Goal: Book appointment/travel/reservation

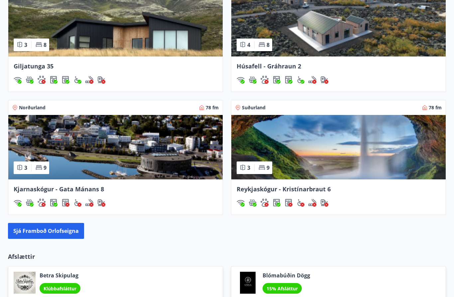
scroll to position [567, 0]
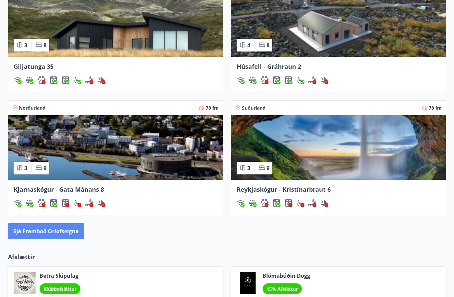
click at [76, 232] on button "Sjá framboð orlofseigna" at bounding box center [46, 231] width 76 height 16
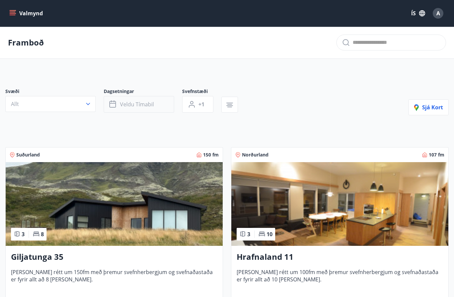
click at [148, 108] on button "Veldu tímabil" at bounding box center [139, 104] width 70 height 17
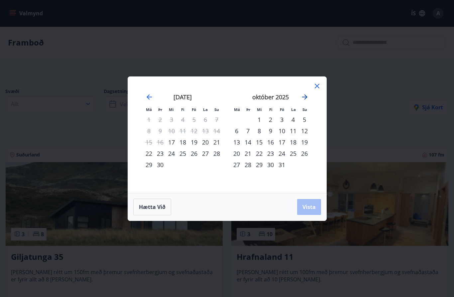
click at [303, 94] on icon "Move forward to switch to the next month." at bounding box center [305, 97] width 8 height 8
click at [308, 98] on icon "Move forward to switch to the next month." at bounding box center [305, 97] width 8 height 8
click at [142, 101] on div "[DATE] 1 2 3 4 5 6 7 8 9 10 11 12 13 14 15 16 17 18 19 20 21 22 23 24 25 26 27 …" at bounding box center [183, 139] width 88 height 109
click at [152, 100] on icon "Move backward to switch to the previous month." at bounding box center [149, 97] width 8 height 8
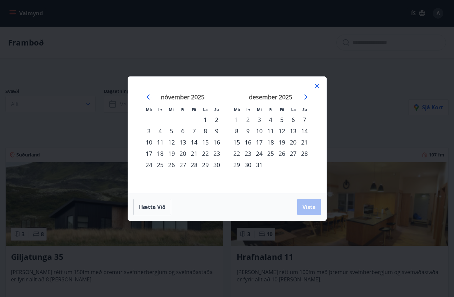
click at [272, 134] on div "11" at bounding box center [270, 130] width 11 height 11
click at [272, 131] on div "11" at bounding box center [270, 130] width 11 height 11
click at [241, 142] on div "15" at bounding box center [236, 141] width 11 height 11
click at [236, 131] on div "8" at bounding box center [236, 130] width 11 height 11
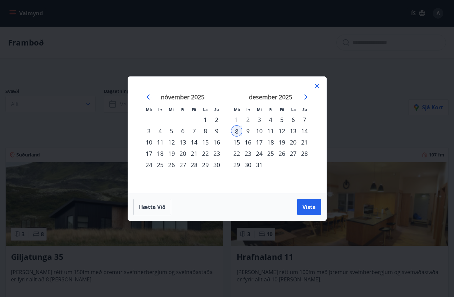
click at [309, 136] on div "14" at bounding box center [304, 130] width 11 height 11
click at [313, 205] on span "Vista" at bounding box center [308, 206] width 13 height 7
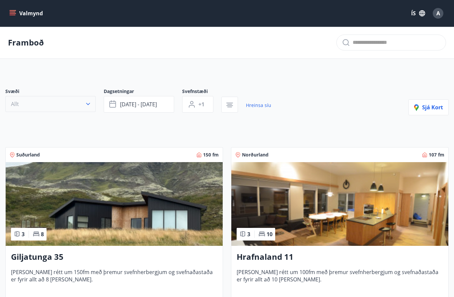
click at [90, 106] on icon "button" at bounding box center [88, 104] width 7 height 7
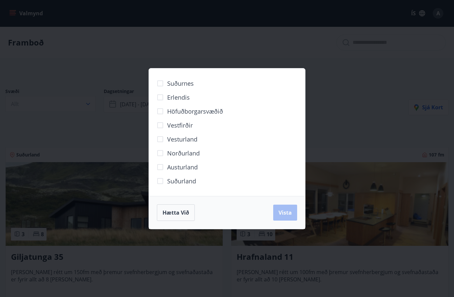
click at [354, 103] on div "Suðurnes Erlendis Höfuðborgarsvæðið [GEOGRAPHIC_DATA] [GEOGRAPHIC_DATA] [GEOGRA…" at bounding box center [227, 148] width 454 height 297
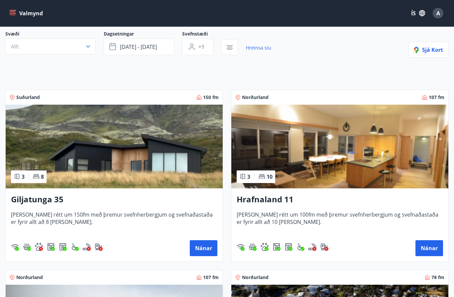
scroll to position [60, 0]
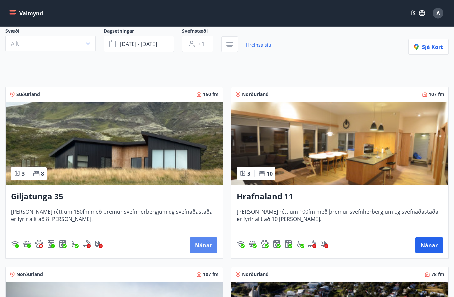
click at [208, 246] on button "Nánar" at bounding box center [204, 245] width 28 height 16
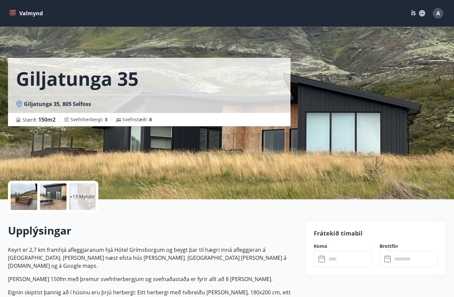
click at [350, 263] on input "text" at bounding box center [348, 259] width 45 height 16
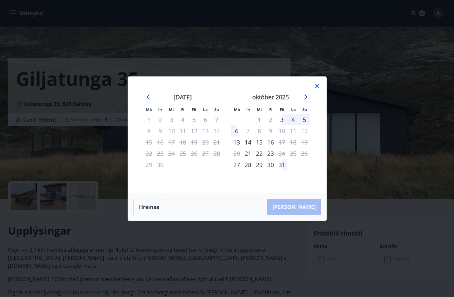
click at [305, 97] on icon "Move forward to switch to the next month." at bounding box center [304, 96] width 5 height 5
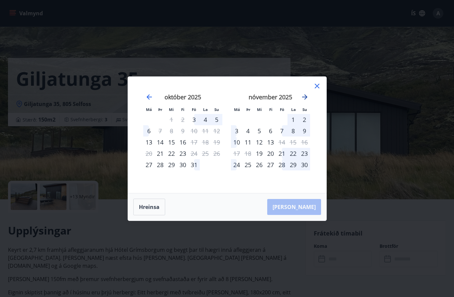
click at [307, 99] on icon "Move forward to switch to the next month." at bounding box center [305, 97] width 8 height 8
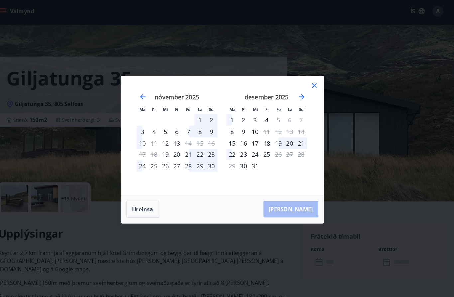
click at [290, 98] on div "desember 2025" at bounding box center [270, 99] width 79 height 29
click at [309, 77] on div "Má Þr Mi Fi Fö La Su Má Þr Mi Fi Fö La Su [DATE] 1 2 3 4 5 6 7 8 9 10 11 12 13 …" at bounding box center [227, 135] width 198 height 116
click at [313, 85] on icon at bounding box center [317, 86] width 8 height 8
